Goal: Task Accomplishment & Management: Manage account settings

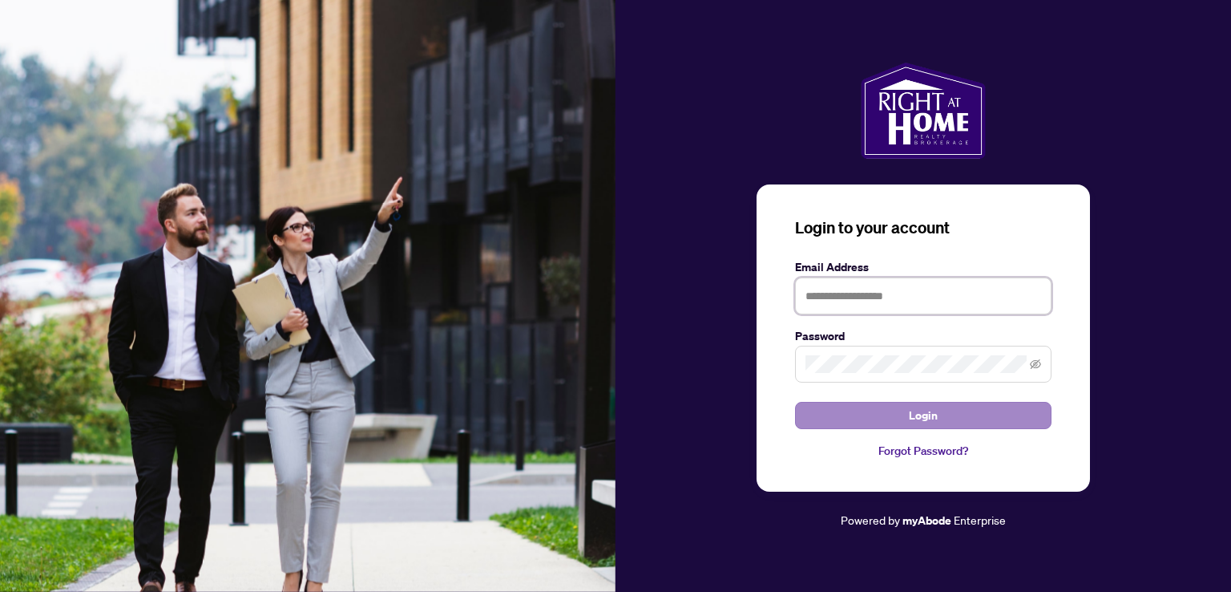
type input "**********"
click at [879, 418] on button "Login" at bounding box center [923, 415] width 257 height 27
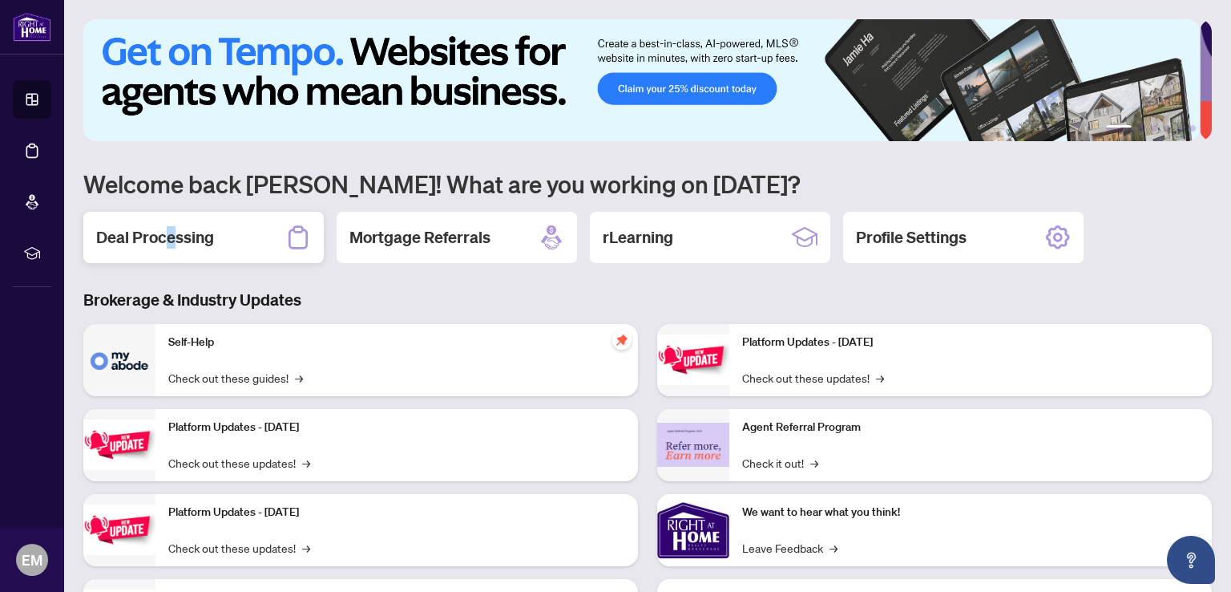
click at [170, 239] on h2 "Deal Processing" at bounding box center [155, 237] width 118 height 22
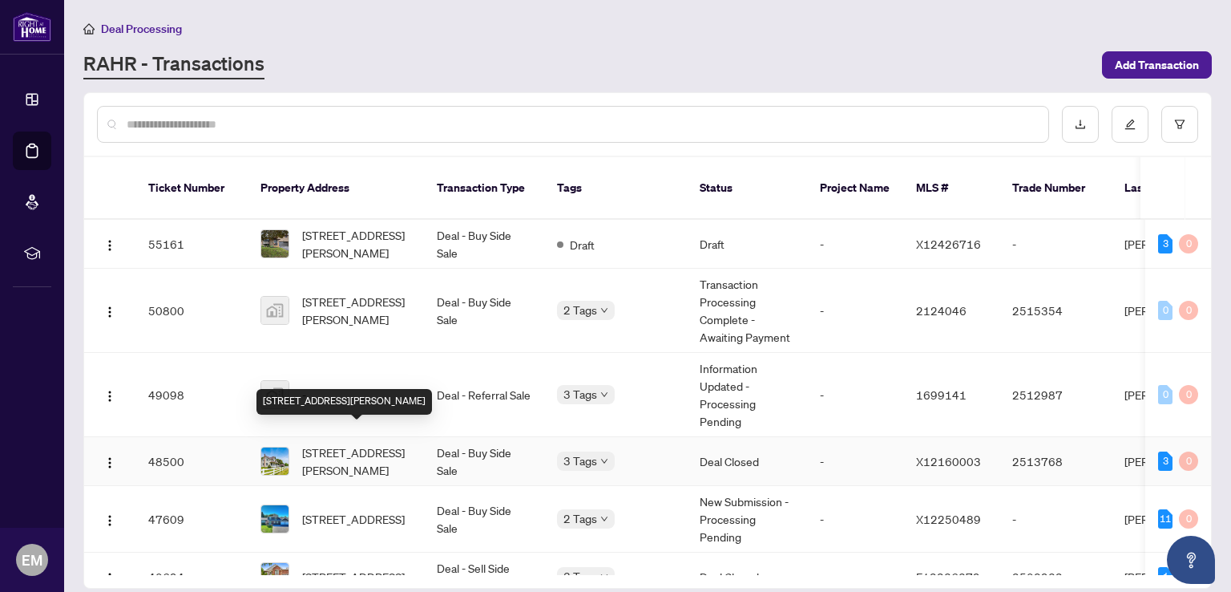
click at [378, 443] on span "[STREET_ADDRESS][PERSON_NAME]" at bounding box center [356, 460] width 109 height 35
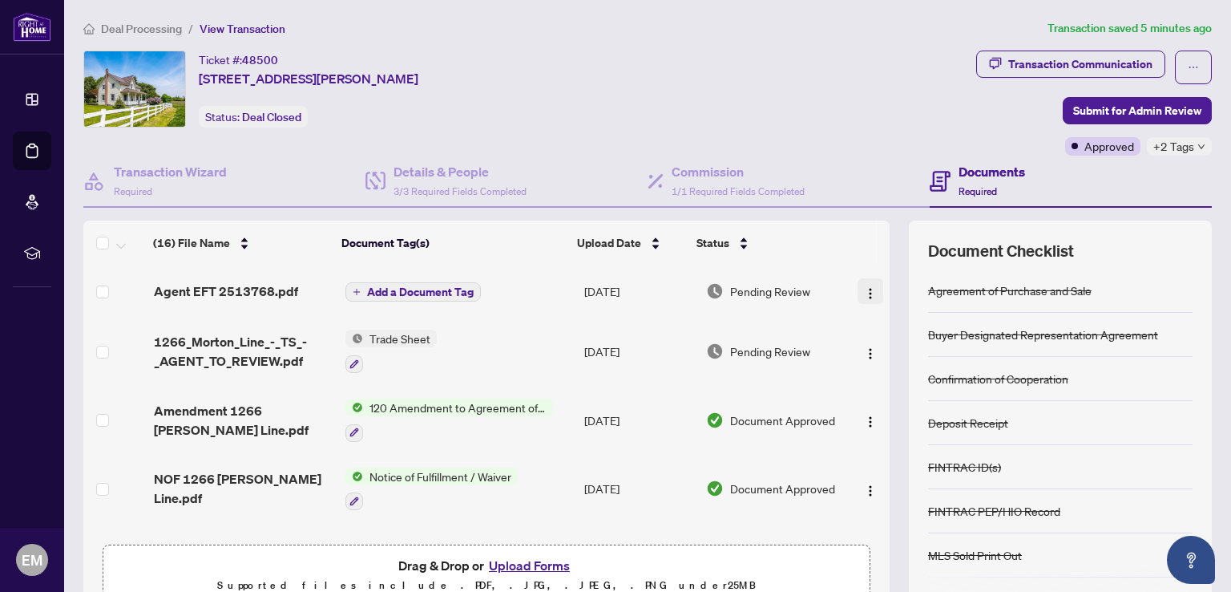
click at [864, 292] on img "button" at bounding box center [870, 293] width 13 height 13
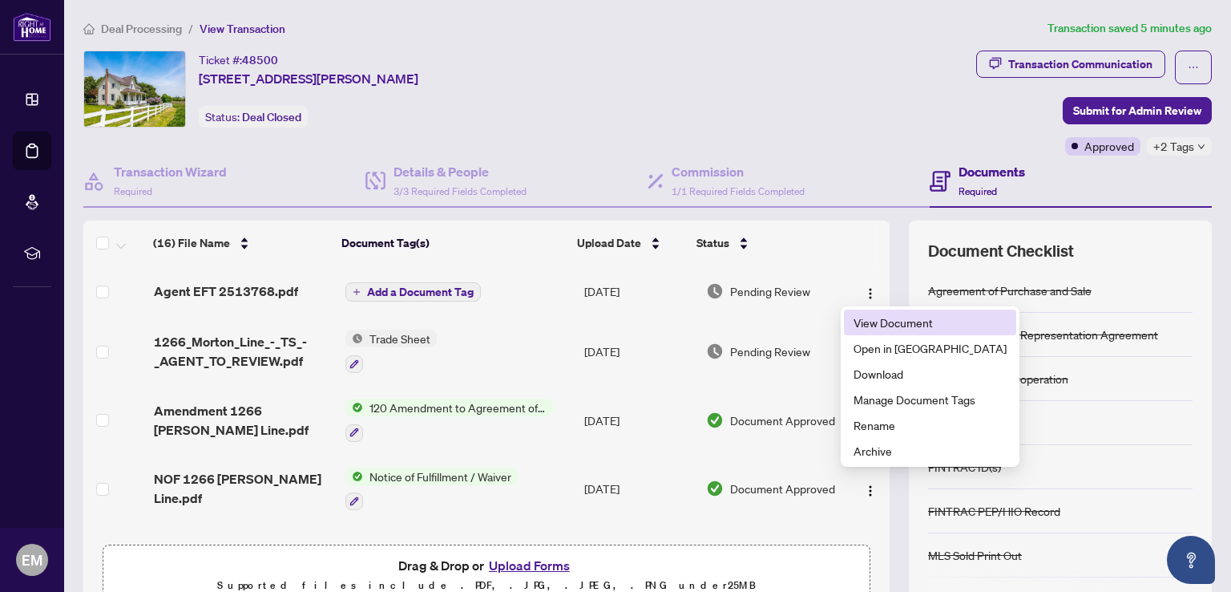
click at [872, 328] on span "View Document" at bounding box center [930, 322] width 153 height 18
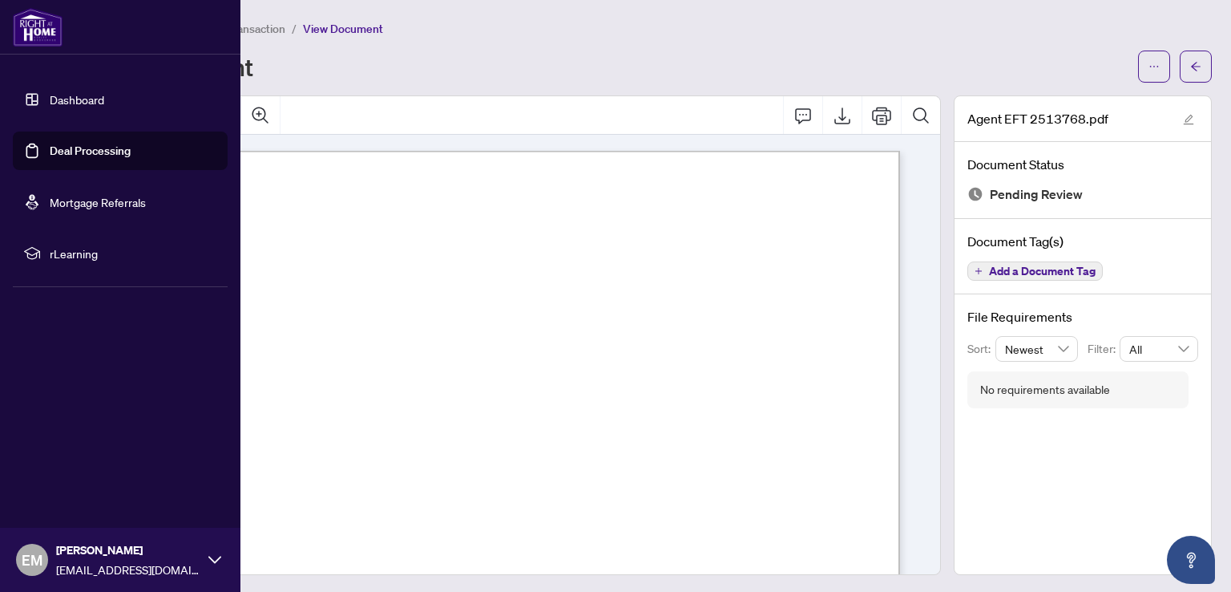
click at [67, 103] on link "Dashboard" at bounding box center [77, 99] width 55 height 14
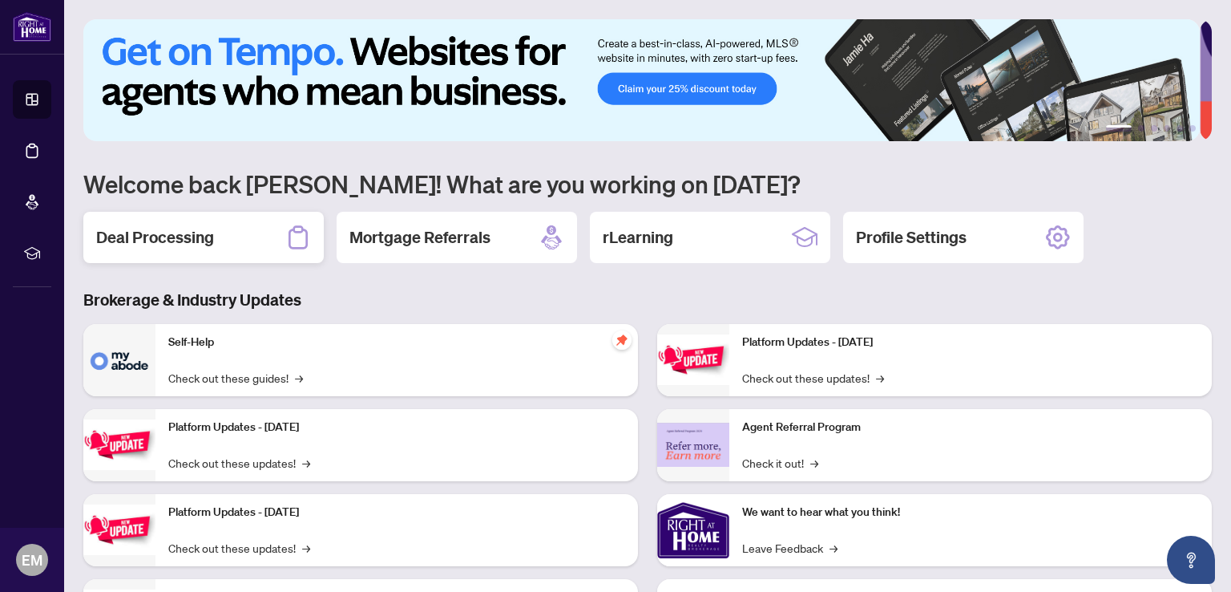
click at [163, 236] on h2 "Deal Processing" at bounding box center [155, 237] width 118 height 22
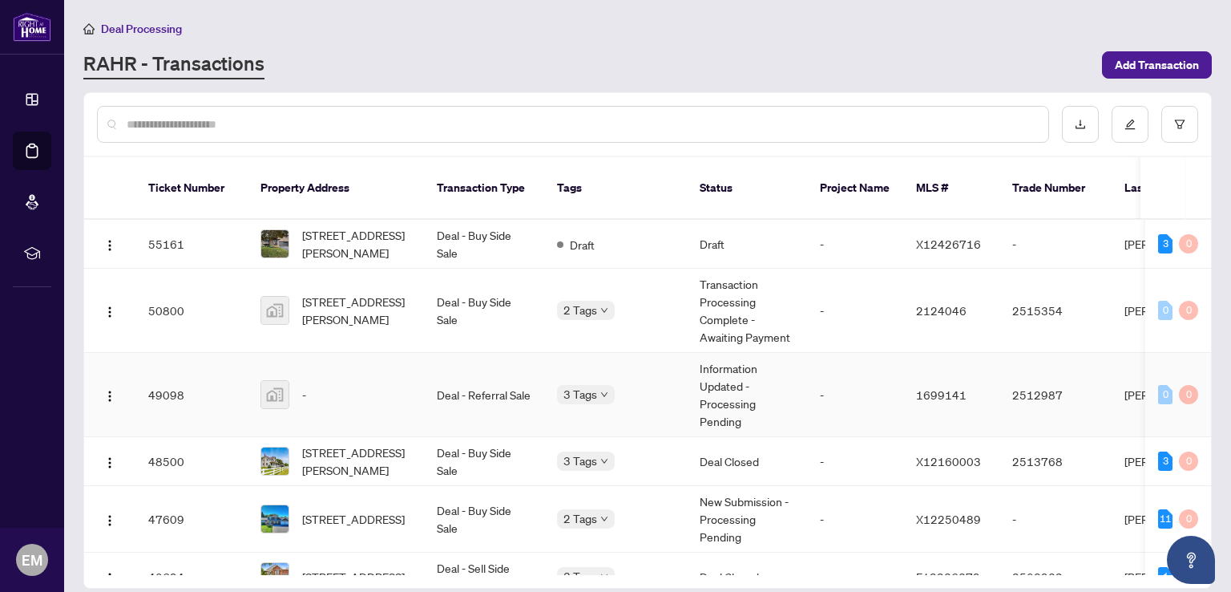
click at [335, 380] on div "-" at bounding box center [336, 394] width 151 height 29
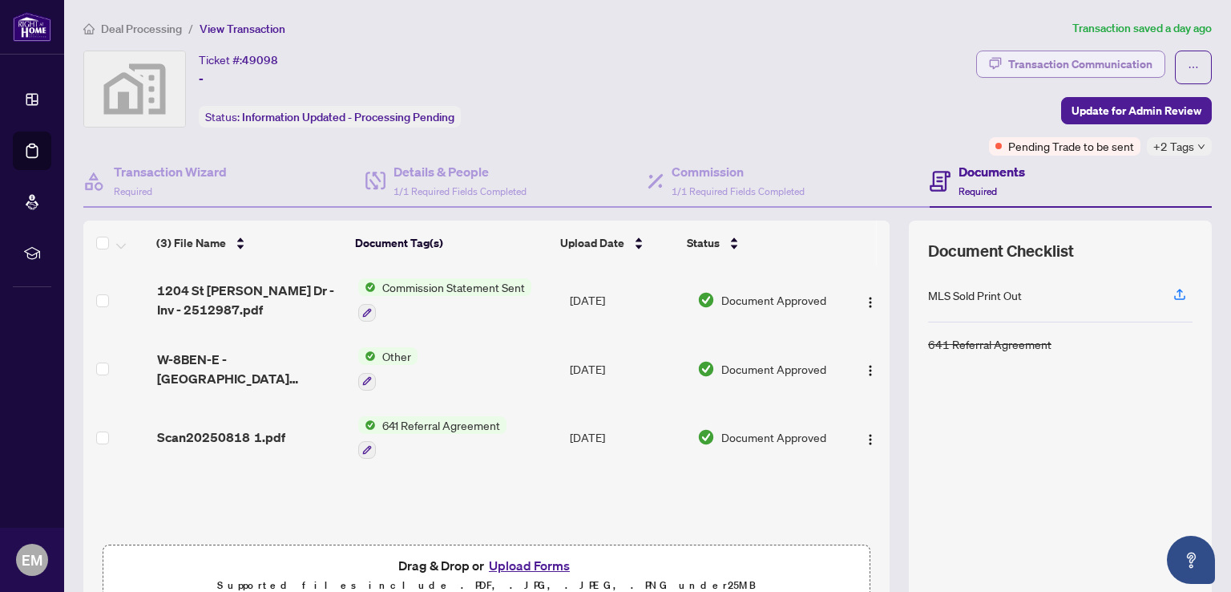
click at [1008, 71] on div "Transaction Communication" at bounding box center [1080, 64] width 144 height 26
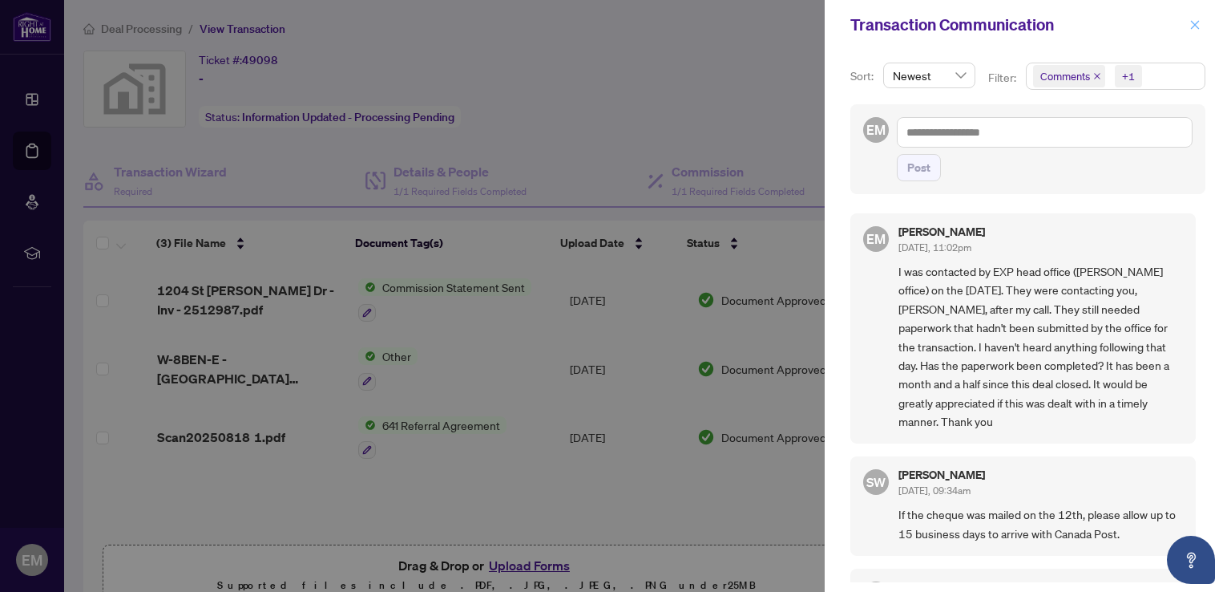
click at [1198, 33] on span "button" at bounding box center [1195, 25] width 11 height 26
